Goal: Task Accomplishment & Management: Manage account settings

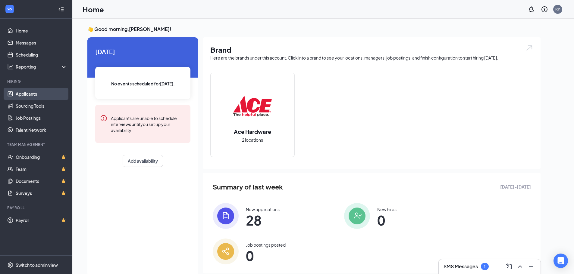
click at [24, 95] on link "Applicants" at bounding box center [42, 94] width 52 height 12
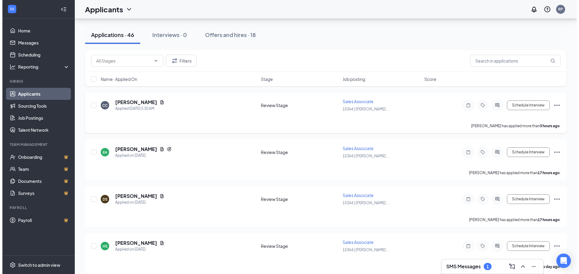
scroll to position [60, 0]
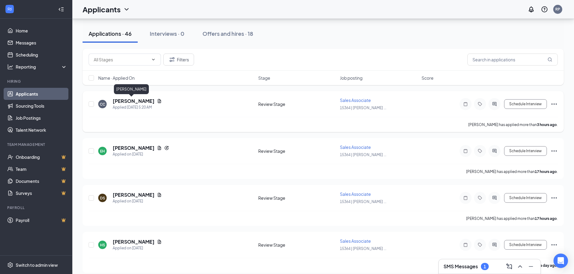
click at [131, 102] on h5 "[PERSON_NAME]" at bounding box center [134, 101] width 42 height 7
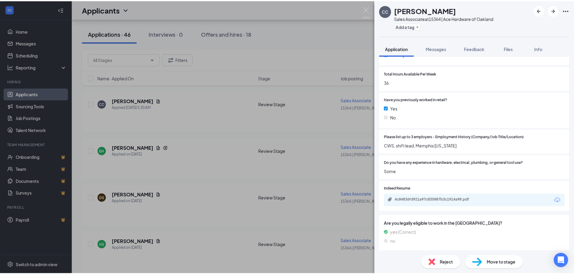
scroll to position [301, 0]
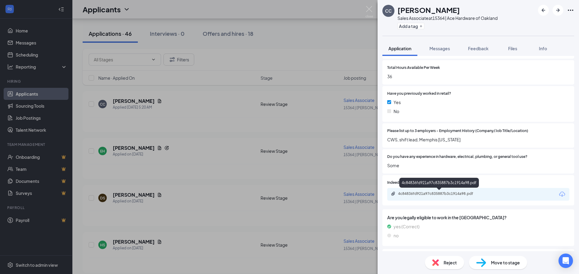
click at [447, 194] on div "4c84836fd921a97c835887b3c1914a98.pdf" at bounding box center [440, 194] width 84 height 5
click at [371, 10] on img at bounding box center [369, 12] width 8 height 12
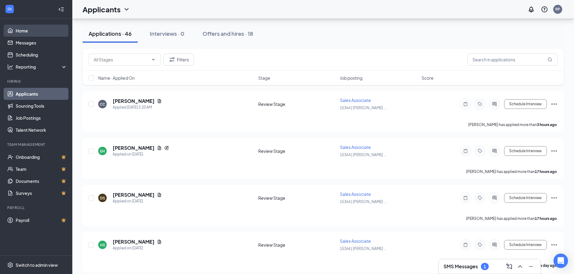
click at [16, 30] on link "Home" at bounding box center [42, 31] width 52 height 12
